Goal: Information Seeking & Learning: Learn about a topic

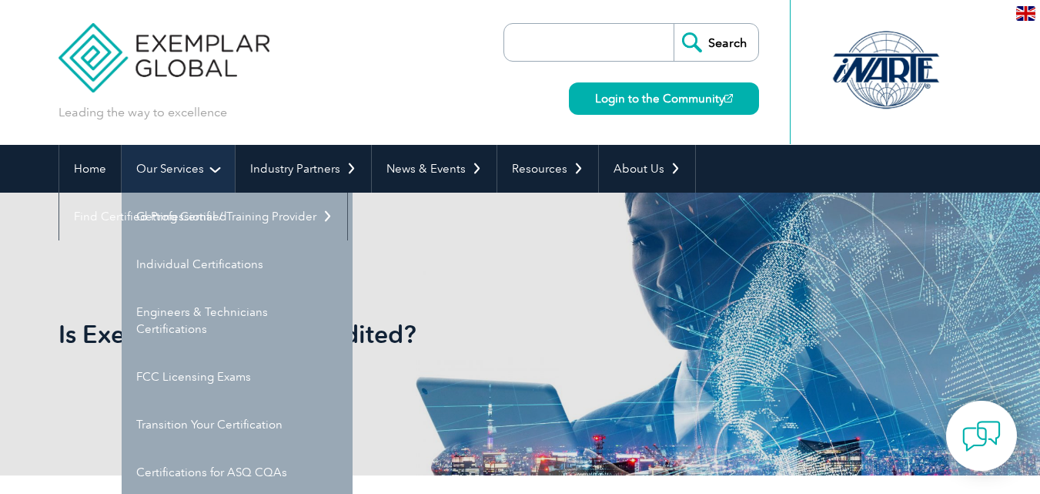
click at [161, 171] on link "Our Services" at bounding box center [178, 169] width 113 height 48
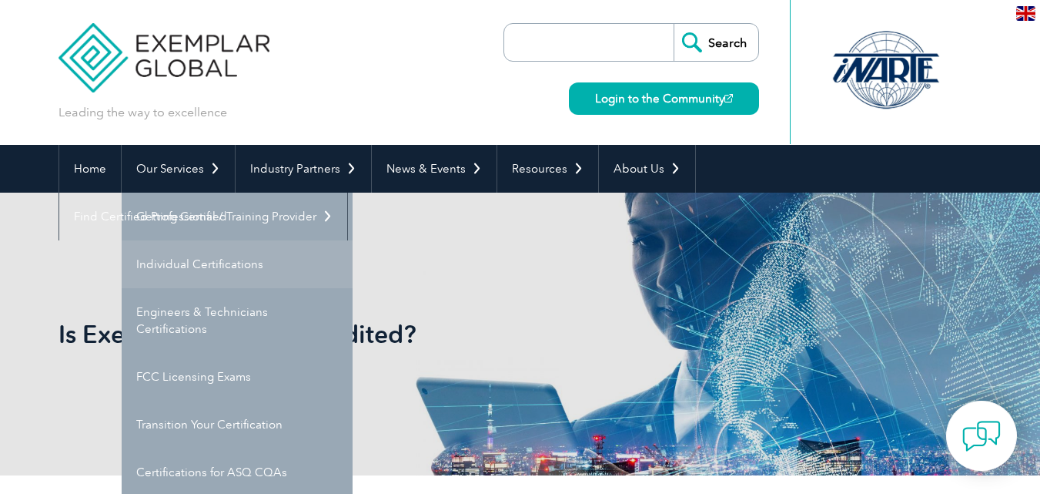
click at [173, 253] on link "Individual Certifications" at bounding box center [237, 264] width 231 height 48
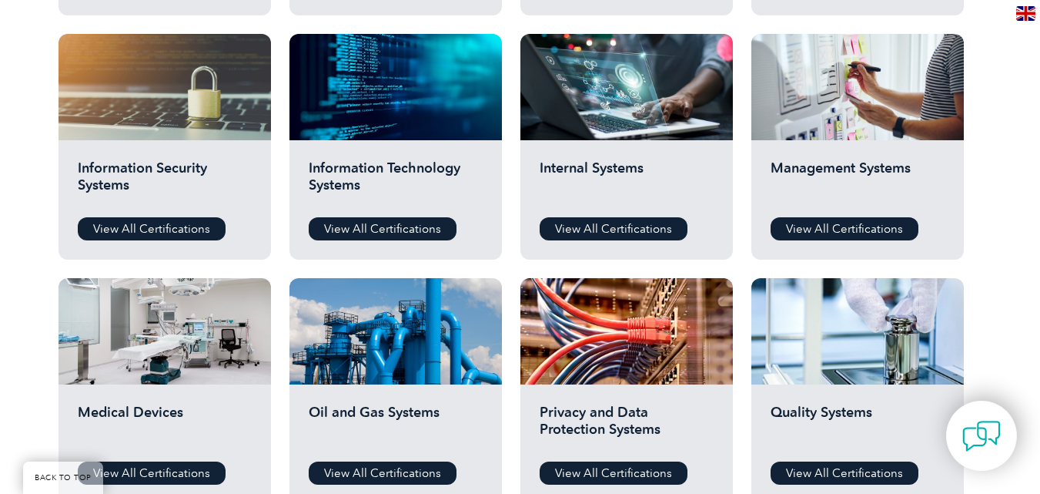
scroll to position [847, 0]
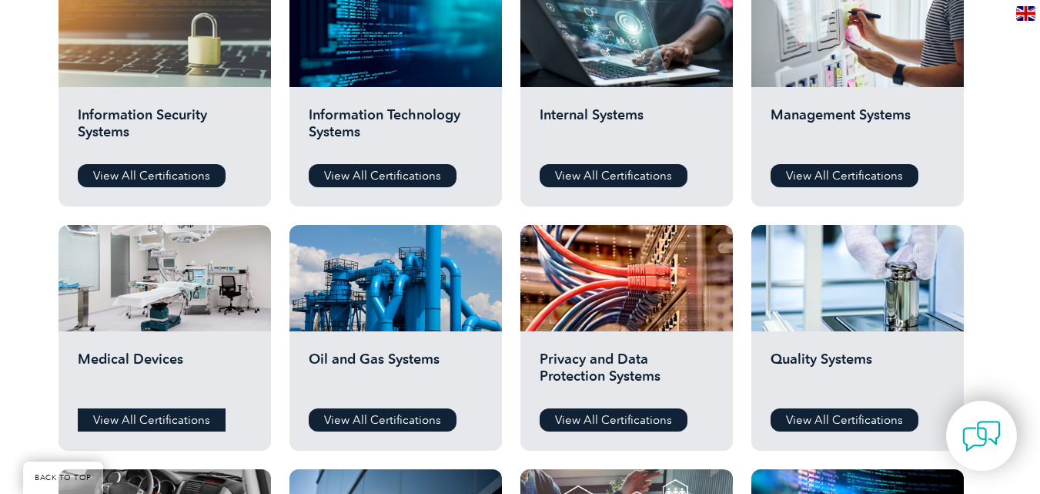
click at [164, 415] on link "View All Certifications" at bounding box center [152, 419] width 148 height 23
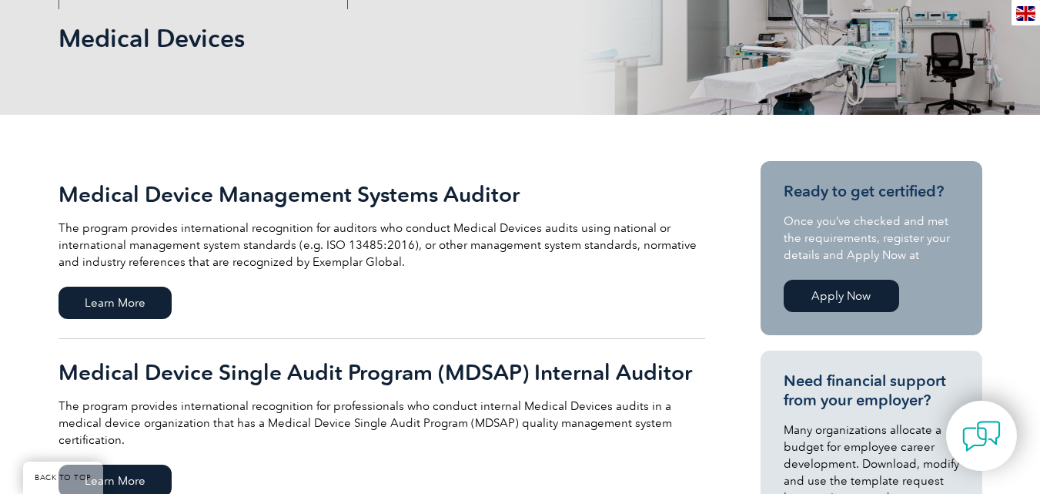
scroll to position [308, 0]
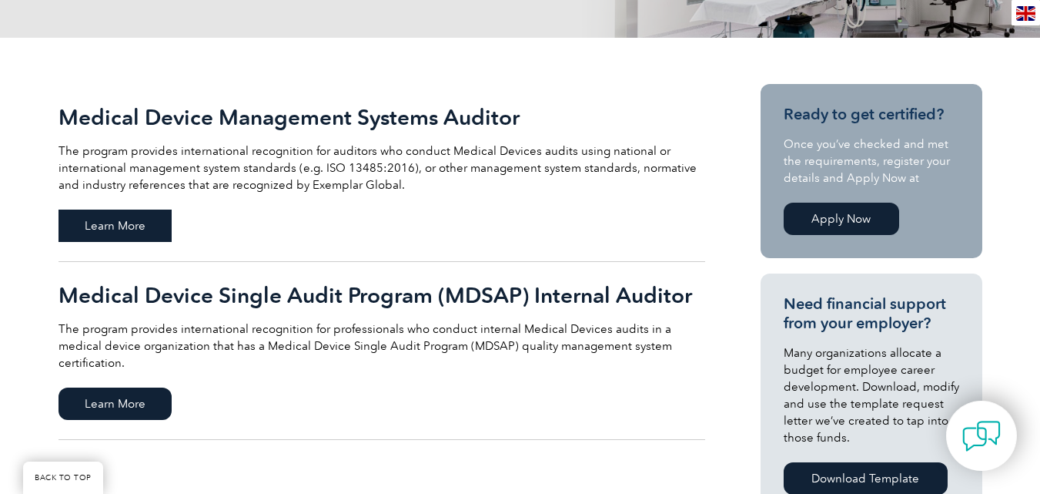
click at [139, 223] on span "Learn More" at bounding box center [115, 225] width 113 height 32
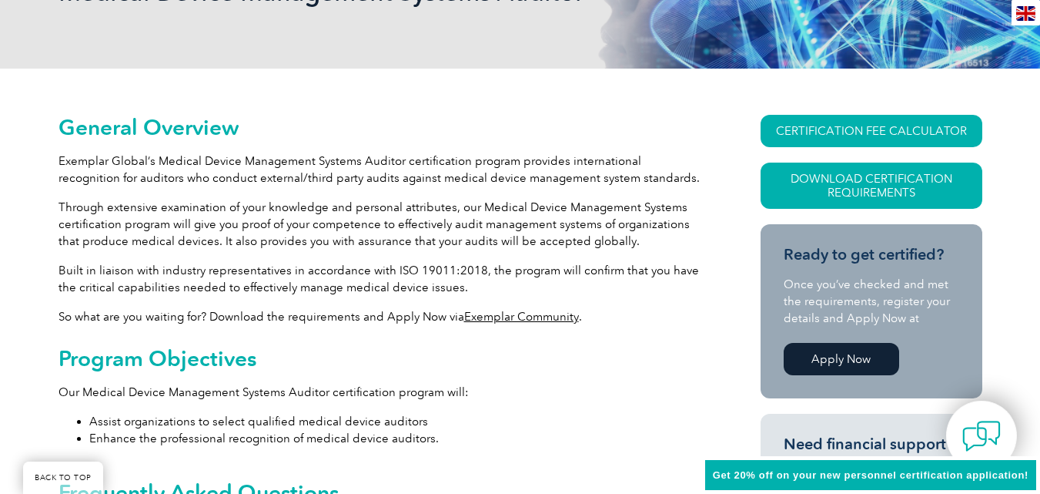
scroll to position [308, 0]
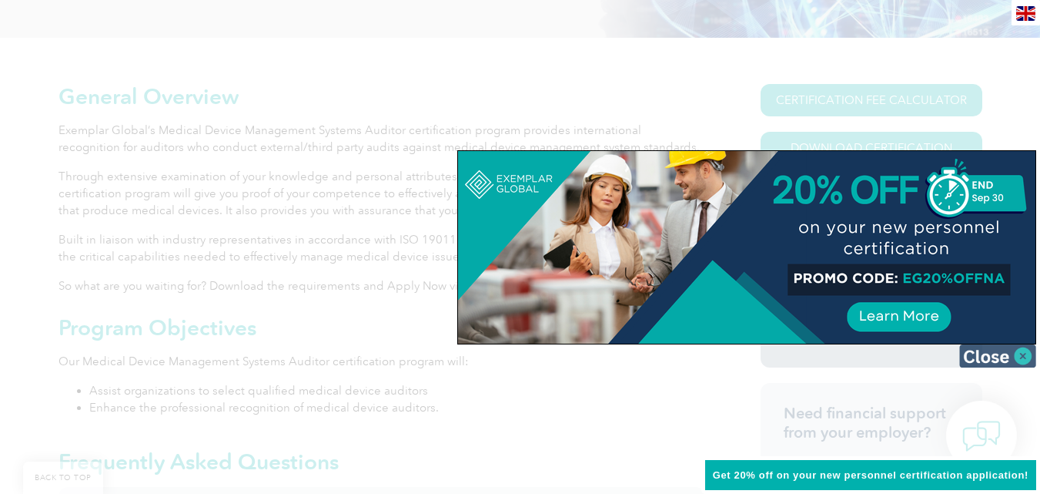
click at [976, 362] on img at bounding box center [997, 355] width 77 height 23
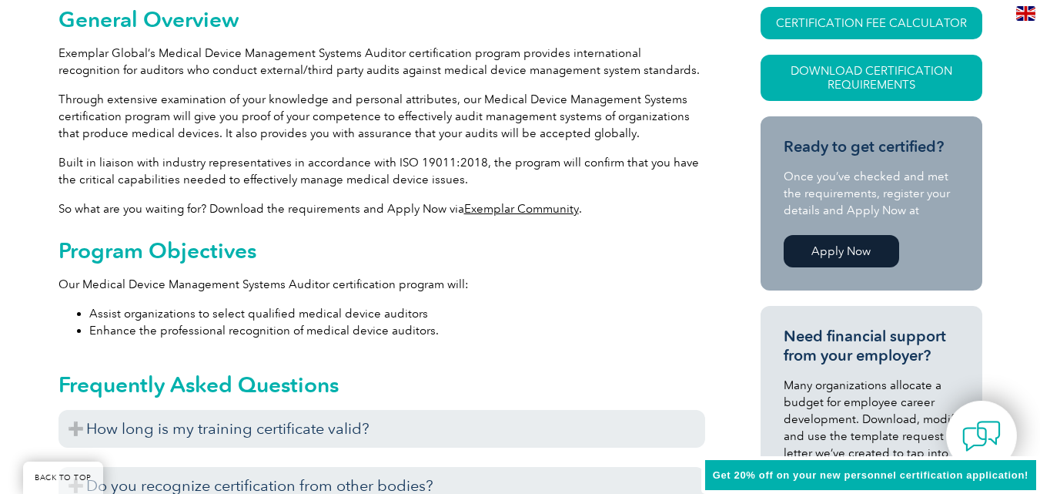
scroll to position [462, 0]
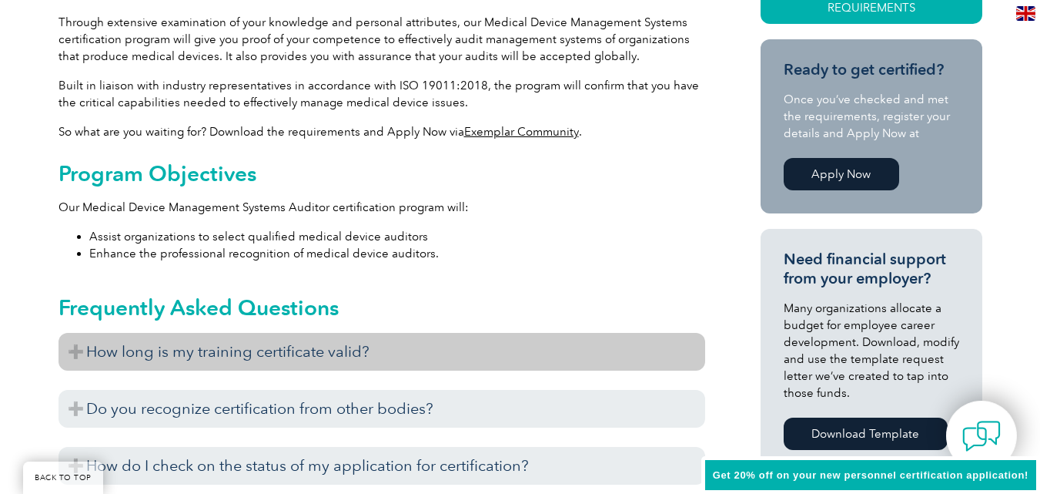
click at [79, 354] on h3 "How long is my training certificate valid?" at bounding box center [382, 352] width 647 height 38
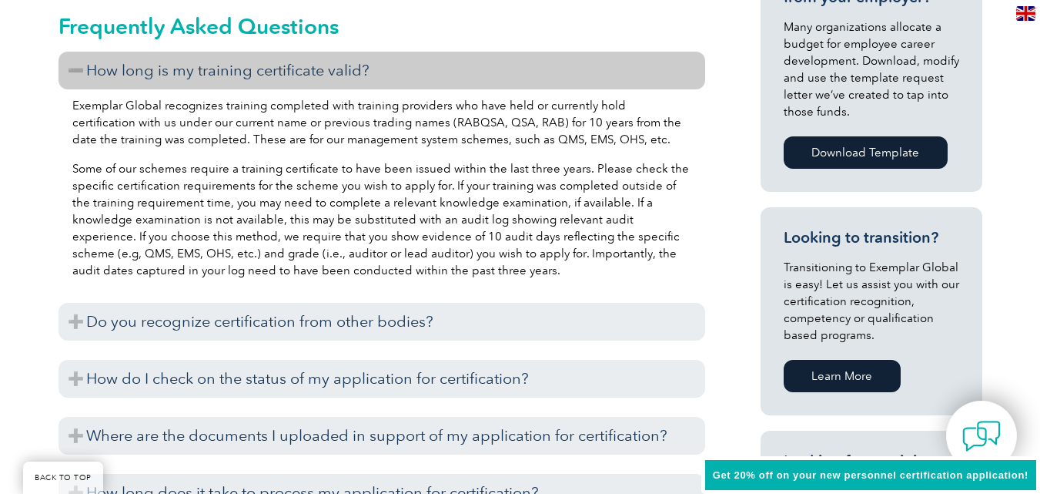
scroll to position [770, 0]
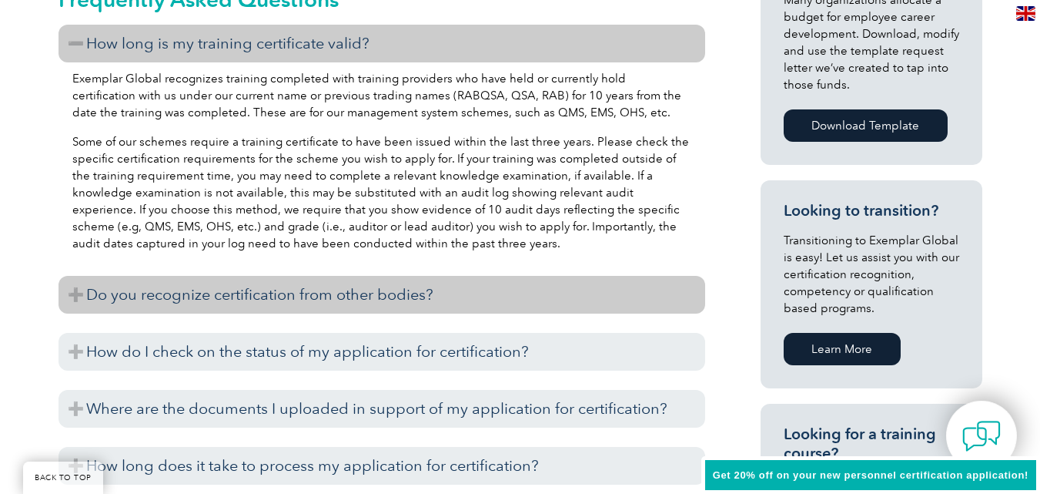
click at [74, 296] on h3 "Do you recognize certification from other bodies?" at bounding box center [382, 295] width 647 height 38
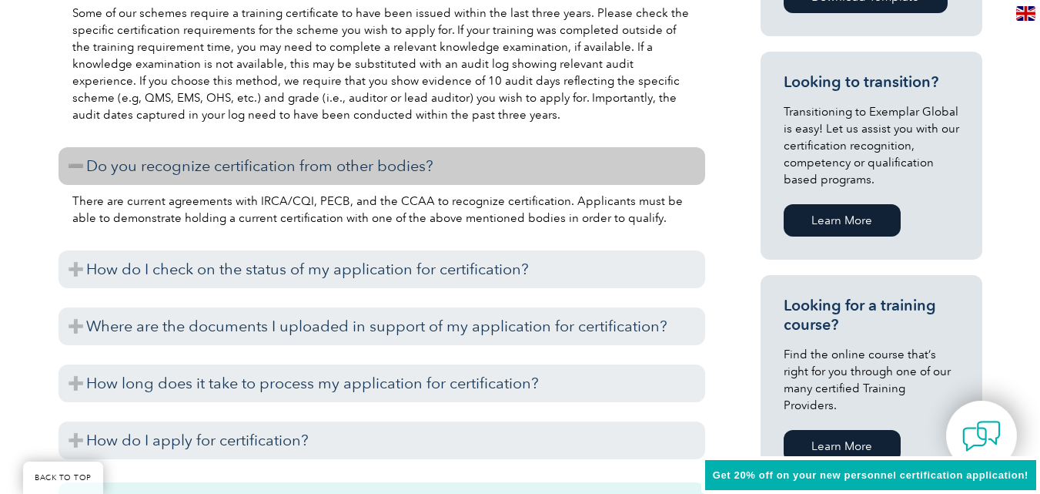
scroll to position [924, 0]
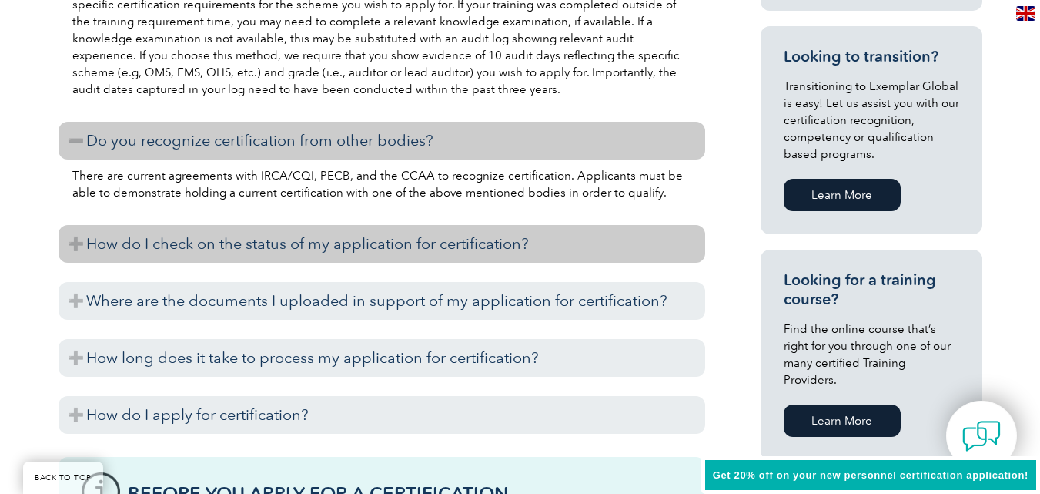
click at [75, 248] on h3 "How do I check on the status of my application for certification?" at bounding box center [382, 244] width 647 height 38
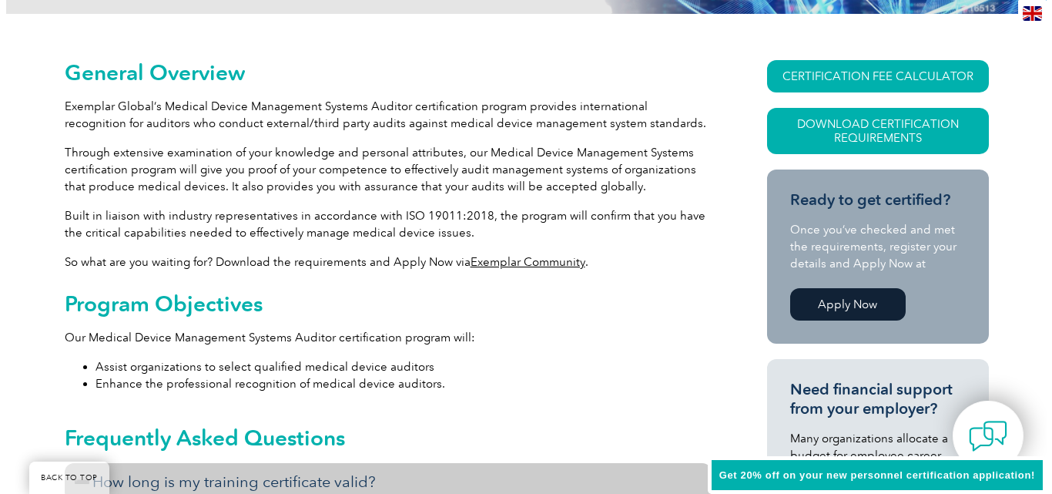
scroll to position [231, 0]
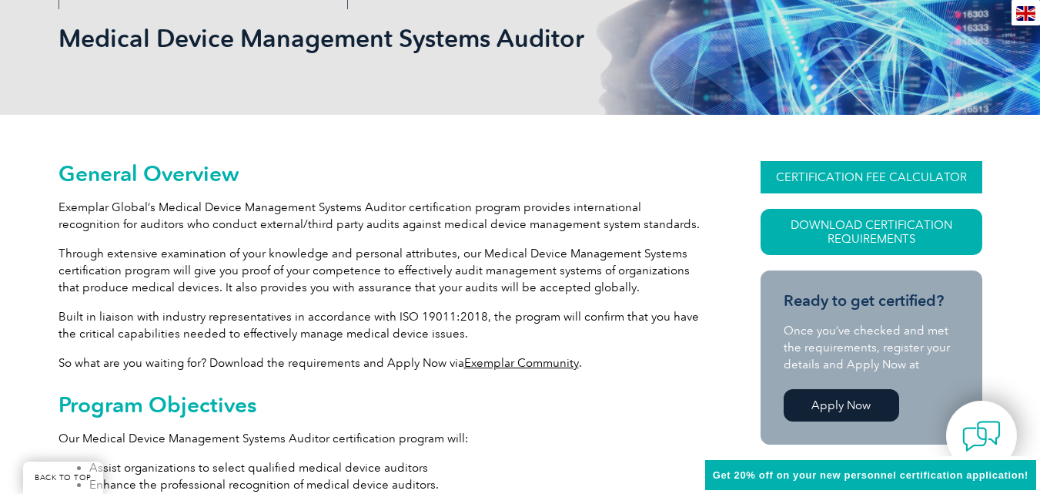
click at [822, 179] on link "CERTIFICATION FEE CALCULATOR" at bounding box center [872, 177] width 222 height 32
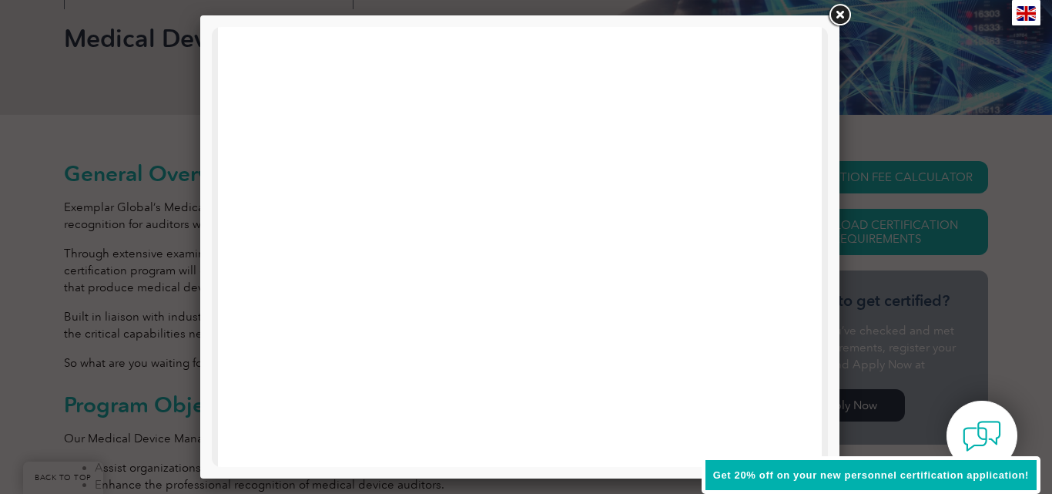
scroll to position [757, 0]
click at [840, 15] on link at bounding box center [839, 16] width 28 height 28
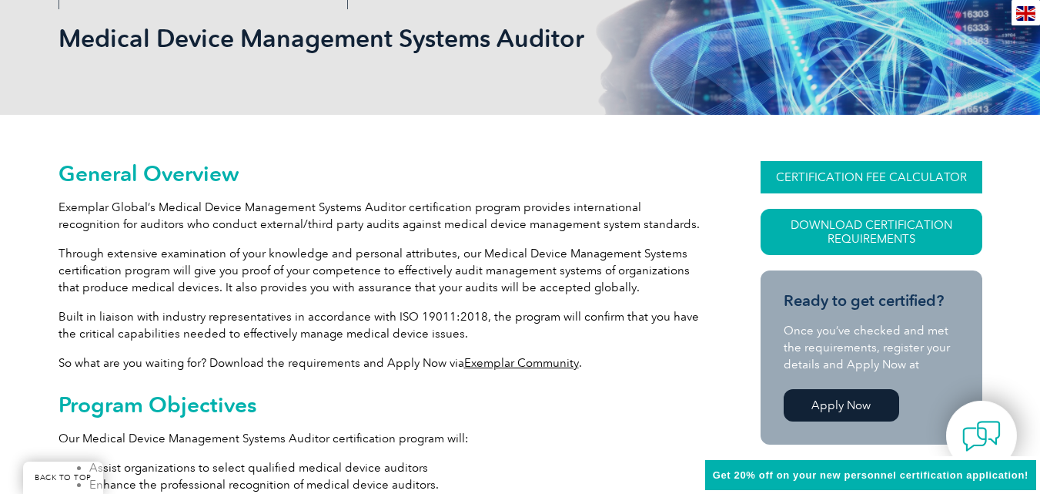
click at [826, 184] on link "CERTIFICATION FEE CALCULATOR" at bounding box center [872, 177] width 222 height 32
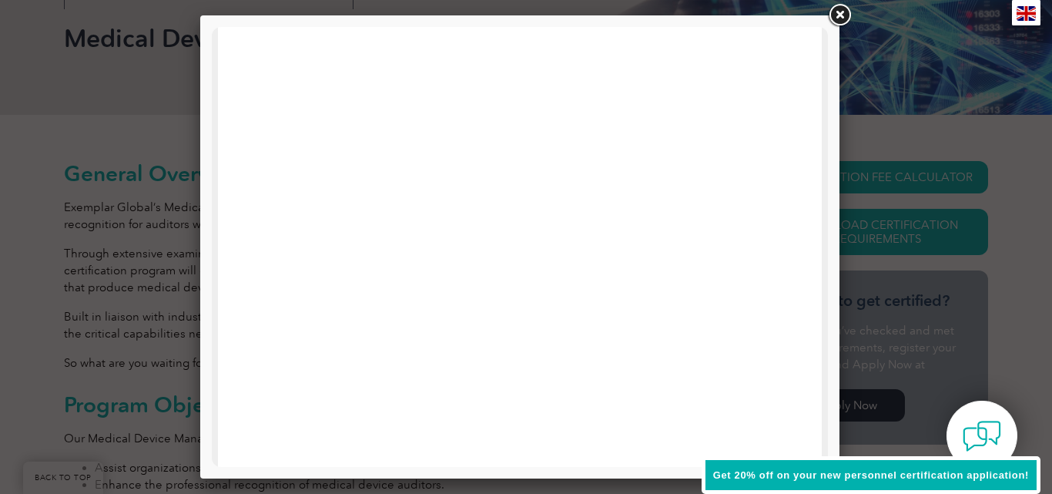
click at [803, 471] on span "Get 20% off on your new personnel certification application!" at bounding box center [871, 475] width 316 height 12
click at [839, 15] on link at bounding box center [839, 16] width 28 height 28
